Goal: Ask a question

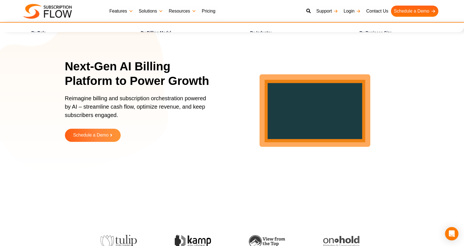
click at [161, 11] on link "Solutions" at bounding box center [151, 11] width 30 height 11
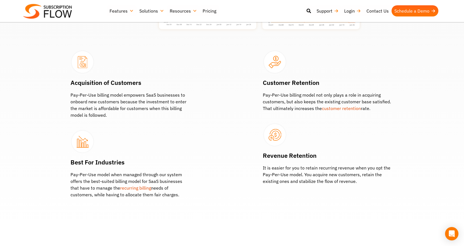
scroll to position [223, 0]
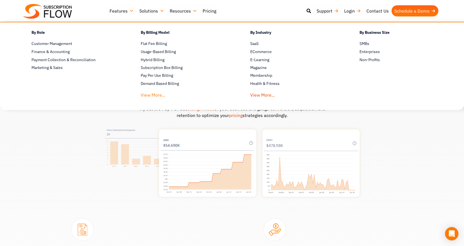
click at [154, 93] on link "View More..." at bounding box center [153, 93] width 25 height 10
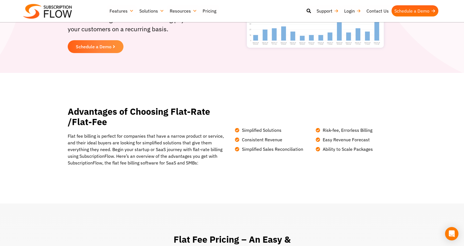
scroll to position [112, 0]
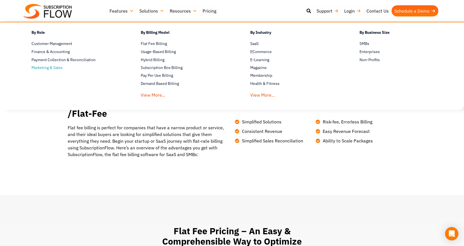
click at [49, 68] on span "Marketing & Sales" at bounding box center [47, 68] width 31 height 6
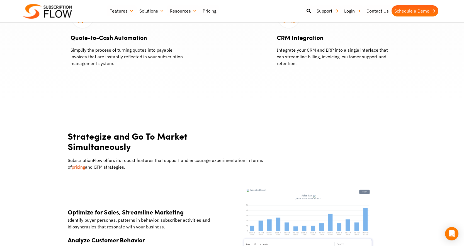
scroll to position [502, 0]
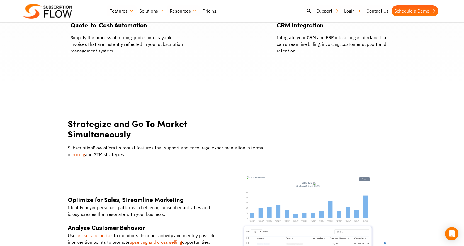
click at [209, 12] on link "Pricing" at bounding box center [209, 10] width 19 height 11
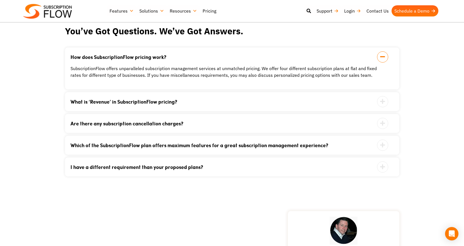
scroll to position [586, 0]
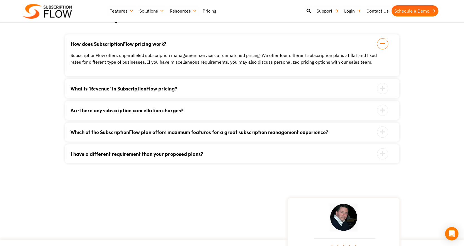
click at [383, 153] on icon at bounding box center [382, 153] width 11 height 11
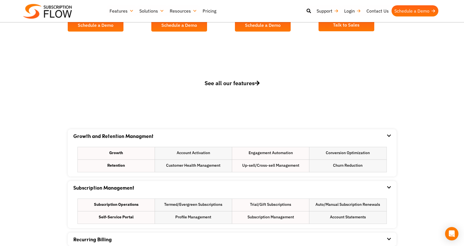
scroll to position [167, 0]
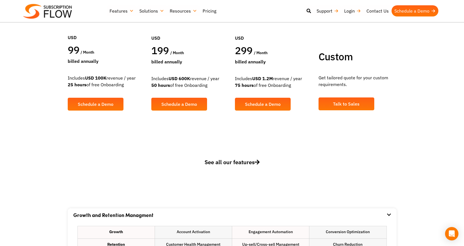
click at [223, 163] on span "See all our features" at bounding box center [232, 162] width 55 height 8
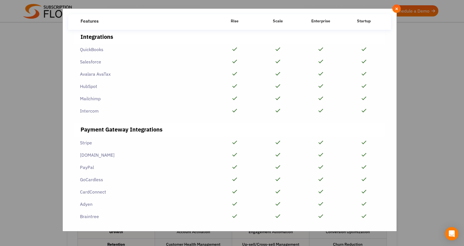
scroll to position [1278, 0]
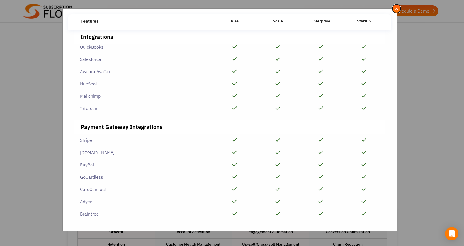
click at [397, 8] on span "×" at bounding box center [397, 9] width 4 height 6
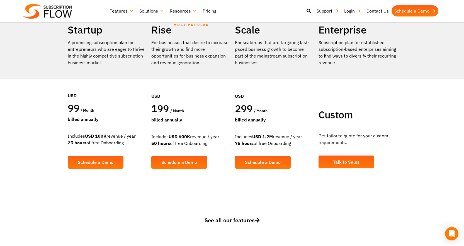
scroll to position [0, 0]
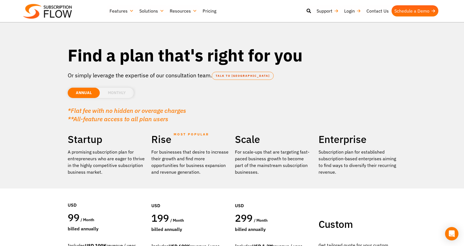
click at [121, 92] on li "MONTHLY" at bounding box center [117, 93] width 34 height 10
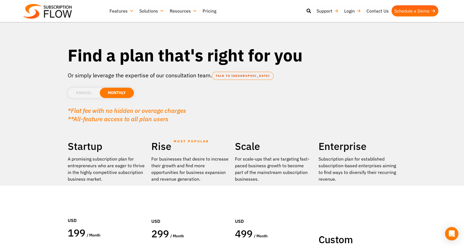
click at [83, 91] on li "ANNUAL" at bounding box center [84, 93] width 32 height 10
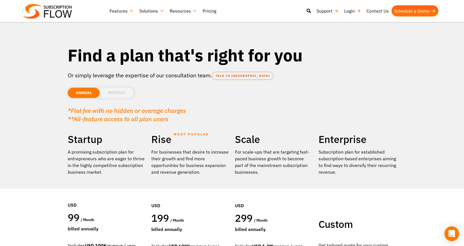
click at [450, 234] on icon "Open Intercom Messenger" at bounding box center [452, 233] width 6 height 7
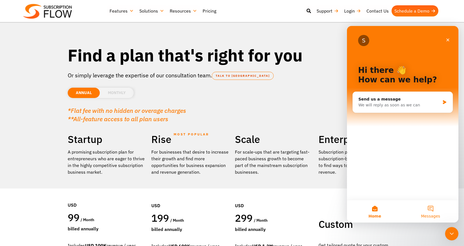
click at [435, 211] on button "Messages" at bounding box center [431, 211] width 56 height 22
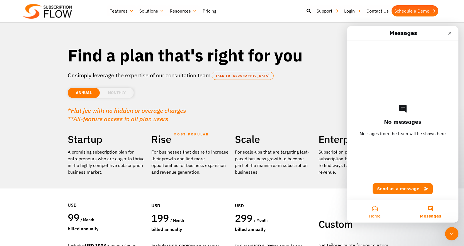
click at [377, 210] on button "Home" at bounding box center [375, 211] width 56 height 22
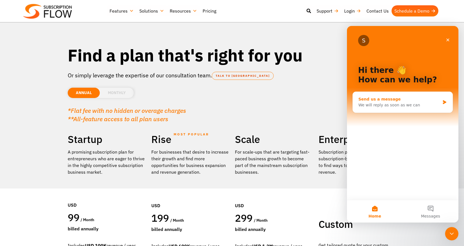
click at [390, 104] on div "We will reply as soon as we can" at bounding box center [400, 105] width 82 height 6
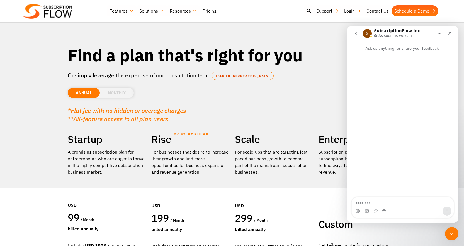
click at [370, 202] on textarea "Message…" at bounding box center [403, 201] width 102 height 9
type textarea "**********"
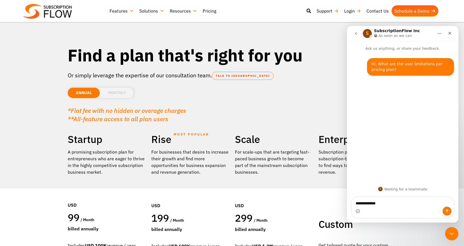
type textarea "**********"
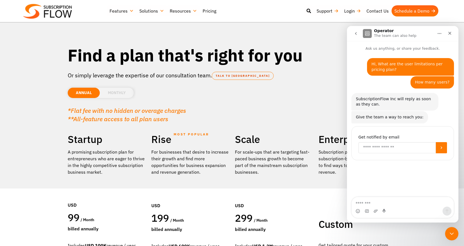
click at [381, 148] on input "Enter your email" at bounding box center [398, 147] width 78 height 11
type input "**********"
click at [442, 145] on button "Submit" at bounding box center [441, 147] width 11 height 11
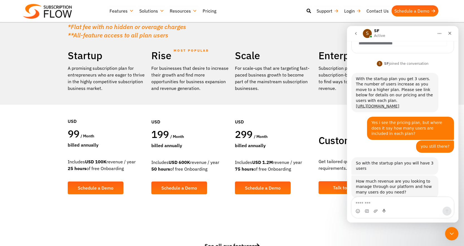
scroll to position [103, 0]
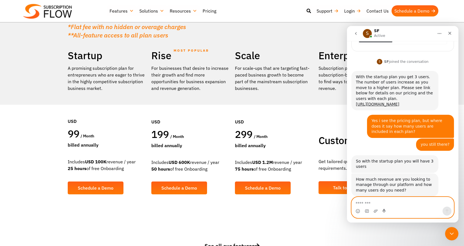
click at [372, 201] on textarea "Message…" at bounding box center [403, 201] width 102 height 9
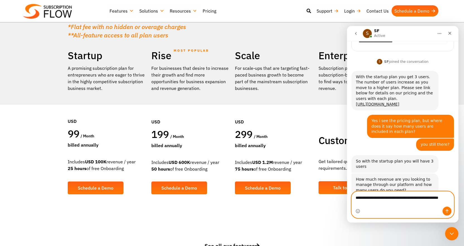
scroll to position [109, 0]
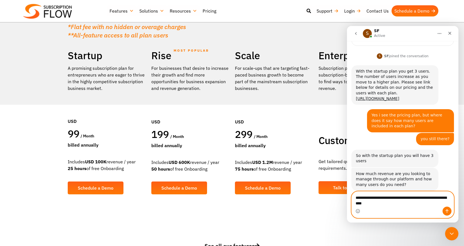
type textarea "**********"
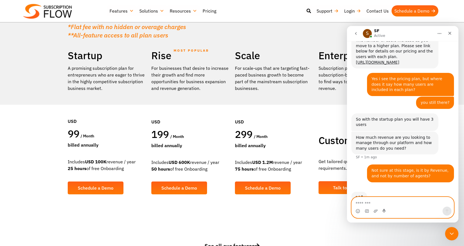
scroll to position [147, 0]
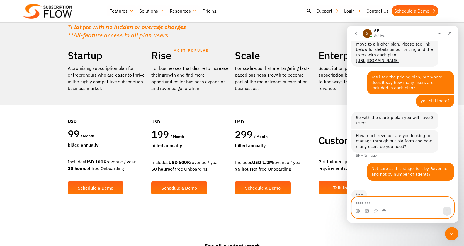
click at [378, 204] on textarea "Message…" at bounding box center [403, 201] width 102 height 9
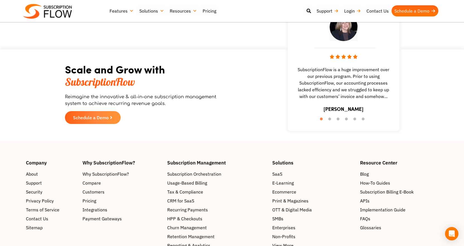
scroll to position [1088, 0]
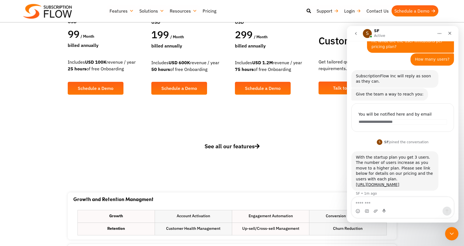
scroll to position [223, 0]
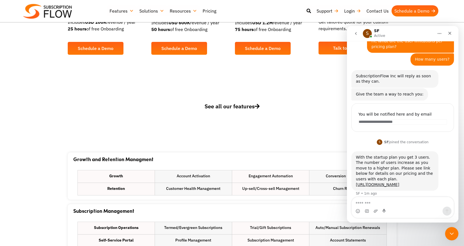
click at [376, 204] on textarea "Message…" at bounding box center [403, 201] width 102 height 9
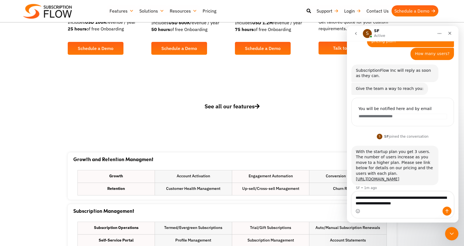
type textarea "**********"
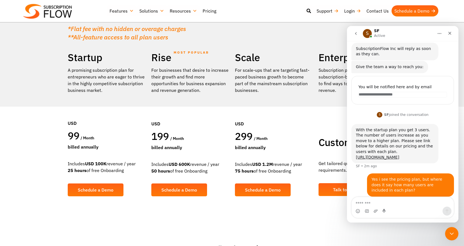
scroll to position [112, 0]
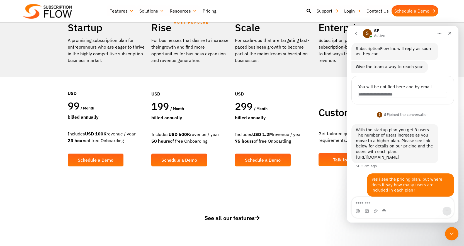
click at [236, 218] on span "See all our features" at bounding box center [232, 218] width 55 height 8
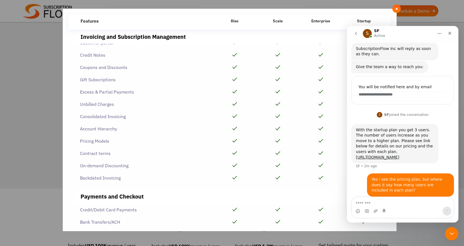
scroll to position [167, 0]
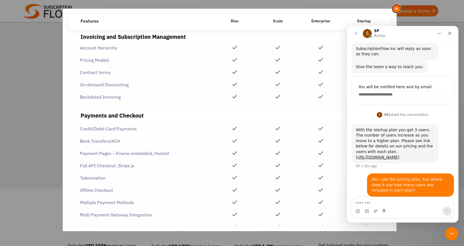
click at [398, 7] on span "×" at bounding box center [397, 9] width 4 height 6
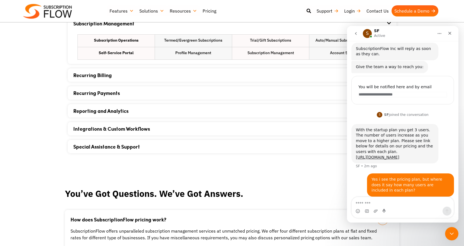
scroll to position [394, 0]
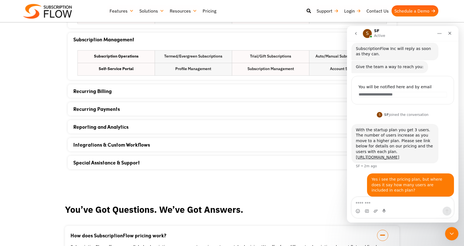
click at [102, 88] on link "Recurring Billing" at bounding box center [92, 90] width 38 height 7
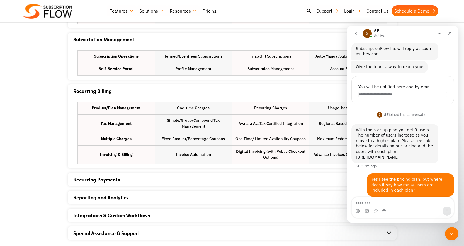
click at [94, 177] on link "Recurring Payments" at bounding box center [96, 179] width 47 height 7
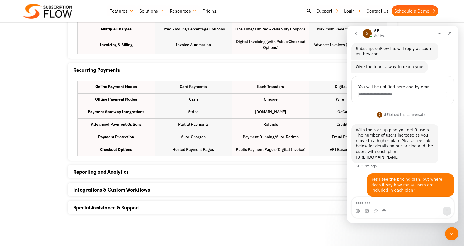
scroll to position [506, 0]
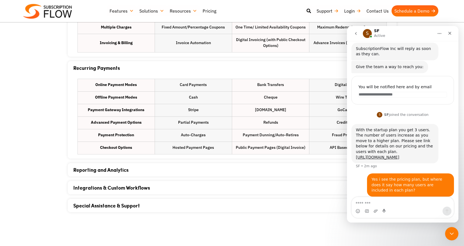
click at [109, 167] on link "Reporting and Analytics" at bounding box center [100, 169] width 55 height 7
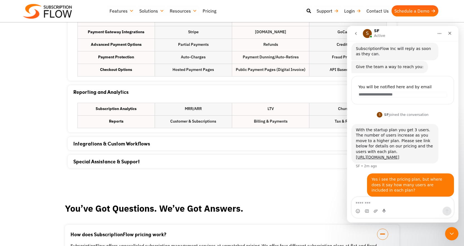
scroll to position [590, 0]
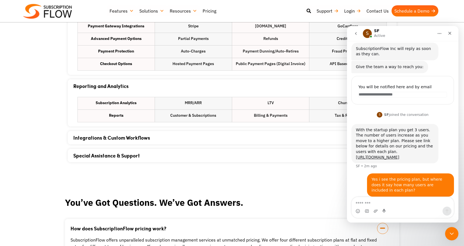
click at [115, 135] on link "Integrations & Custom Workflows" at bounding box center [111, 137] width 77 height 7
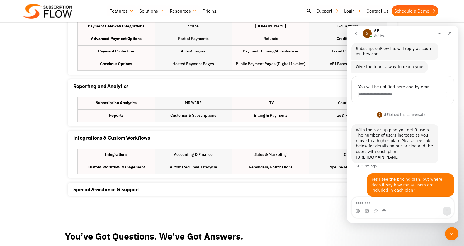
click at [114, 189] on link "Special Assistance & Support" at bounding box center [106, 188] width 67 height 7
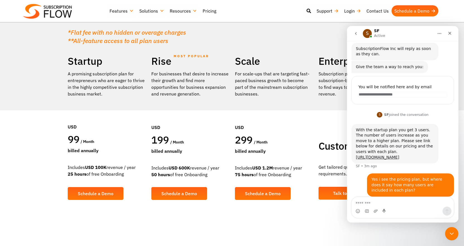
scroll to position [167, 0]
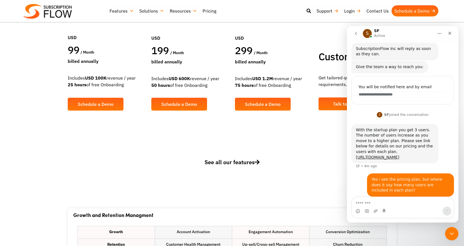
click at [242, 157] on div "**********" at bounding box center [232, 166] width 335 height 22
click at [241, 161] on span "See all our features" at bounding box center [232, 162] width 55 height 8
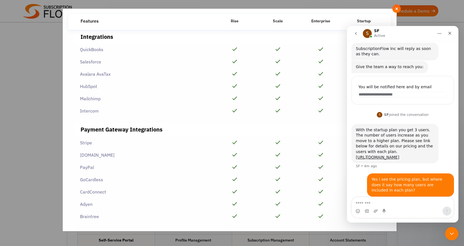
scroll to position [1278, 0]
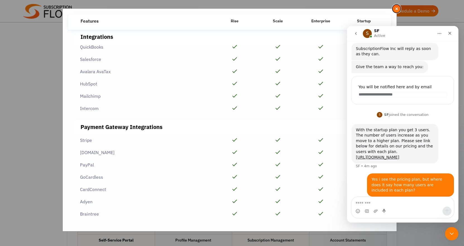
click at [397, 8] on span "×" at bounding box center [397, 9] width 4 height 6
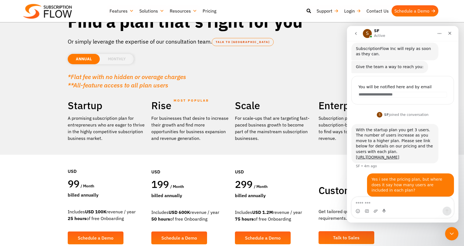
scroll to position [0, 0]
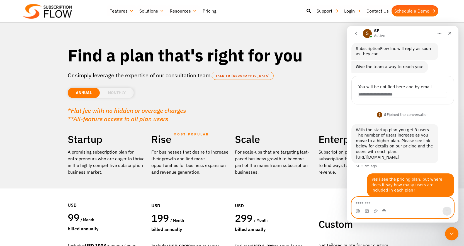
click at [365, 202] on textarea "Message…" at bounding box center [403, 201] width 102 height 9
type textarea "**********"
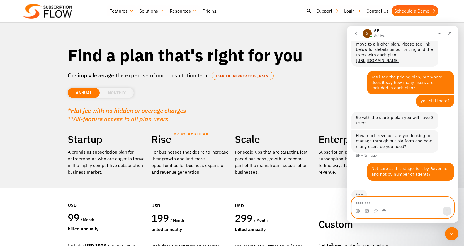
scroll to position [28, 0]
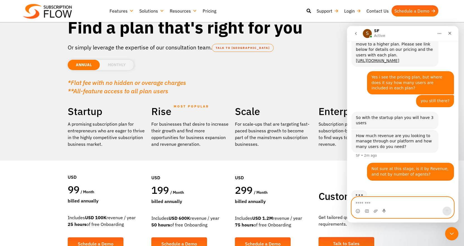
click at [380, 201] on textarea "Message…" at bounding box center [403, 201] width 102 height 9
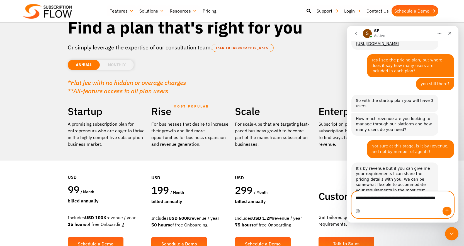
scroll to position [169, 0]
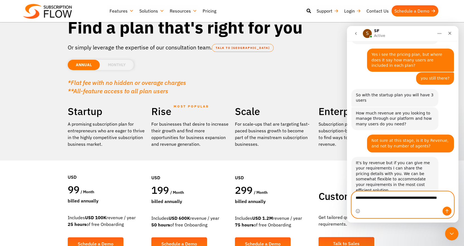
type textarea "**********"
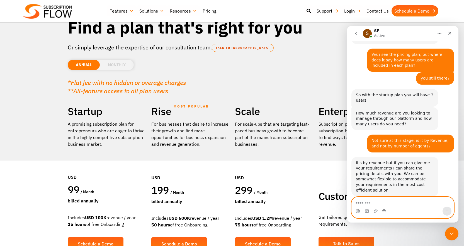
scroll to position [186, 0]
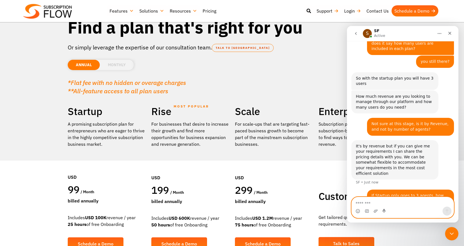
click at [370, 205] on textarea "Message…" at bounding box center [403, 201] width 102 height 9
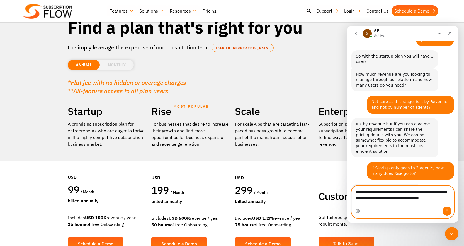
scroll to position [214, 0]
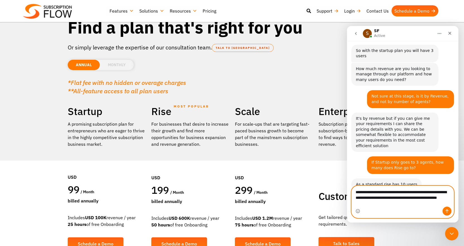
type textarea "**********"
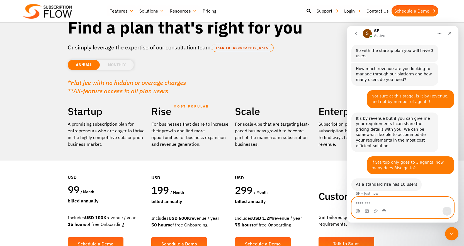
scroll to position [230, 0]
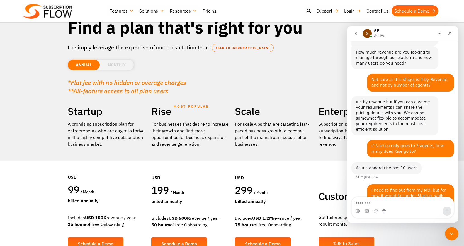
drag, startPoint x: 396, startPoint y: 152, endPoint x: 402, endPoint y: 150, distance: 5.9
click at [402, 165] on div "As a standard rise has 10 users" at bounding box center [386, 168] width 61 height 6
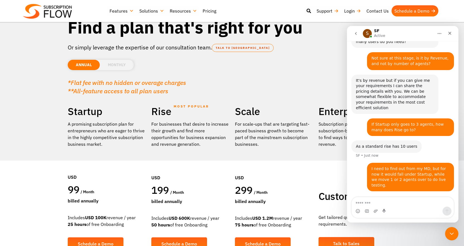
drag, startPoint x: 129, startPoint y: 226, endPoint x: 126, endPoint y: 226, distance: 2.8
click at [126, 226] on div "Includes USD 100K revenue / year 25 hours of free Onboarding" at bounding box center [107, 220] width 78 height 13
drag, startPoint x: 124, startPoint y: 225, endPoint x: 69, endPoint y: 222, distance: 55.0
click at [70, 222] on div "Includes USD 100K revenue / year 25 hours of free Onboarding" at bounding box center [107, 220] width 78 height 13
drag, startPoint x: 68, startPoint y: 225, endPoint x: 99, endPoint y: 227, distance: 30.8
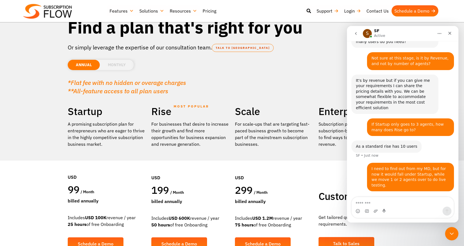
click at [99, 227] on div "Includes USD 100K revenue / year 25 hours of free Onboarding" at bounding box center [107, 220] width 78 height 13
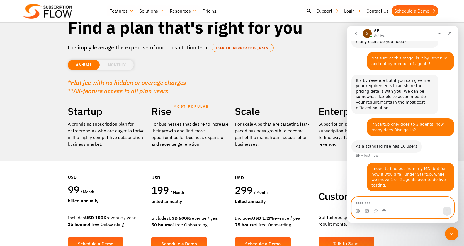
click at [369, 201] on textarea "Message…" at bounding box center [403, 201] width 102 height 9
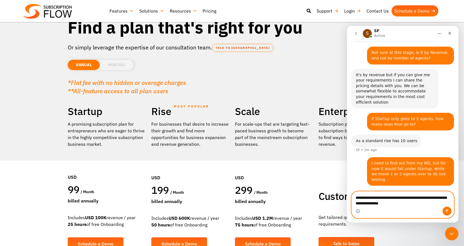
type textarea "**********"
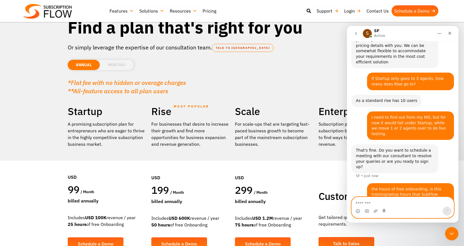
scroll to position [301, 0]
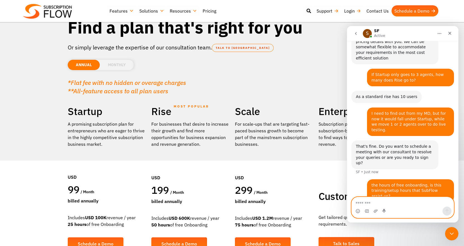
click at [374, 201] on textarea "Message…" at bounding box center [403, 201] width 102 height 9
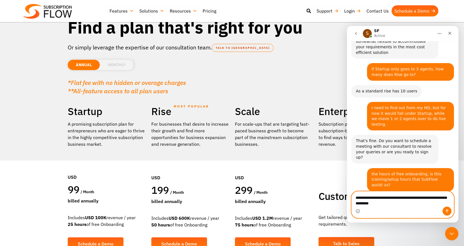
scroll to position [307, 0]
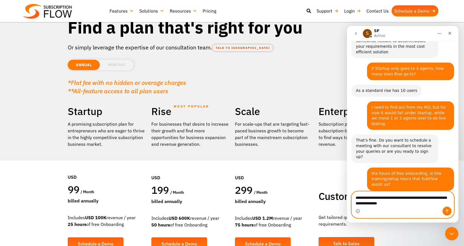
type textarea "**********"
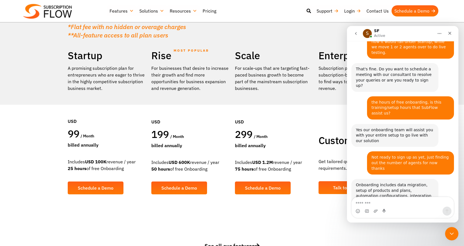
scroll to position [392, 0]
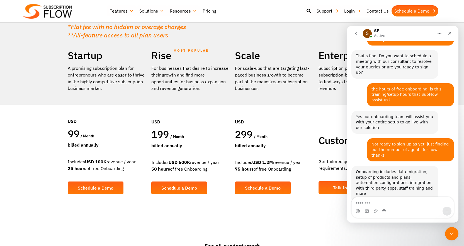
click at [369, 235] on div "SF • 1m ago" at bounding box center [366, 236] width 21 height 3
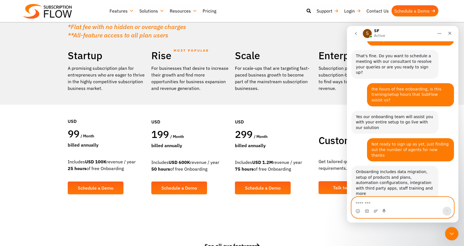
click at [365, 204] on textarea "Message…" at bounding box center [403, 201] width 102 height 9
type textarea "**********"
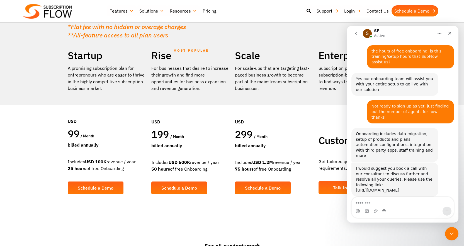
scroll to position [430, 0]
